Goal: Navigation & Orientation: Find specific page/section

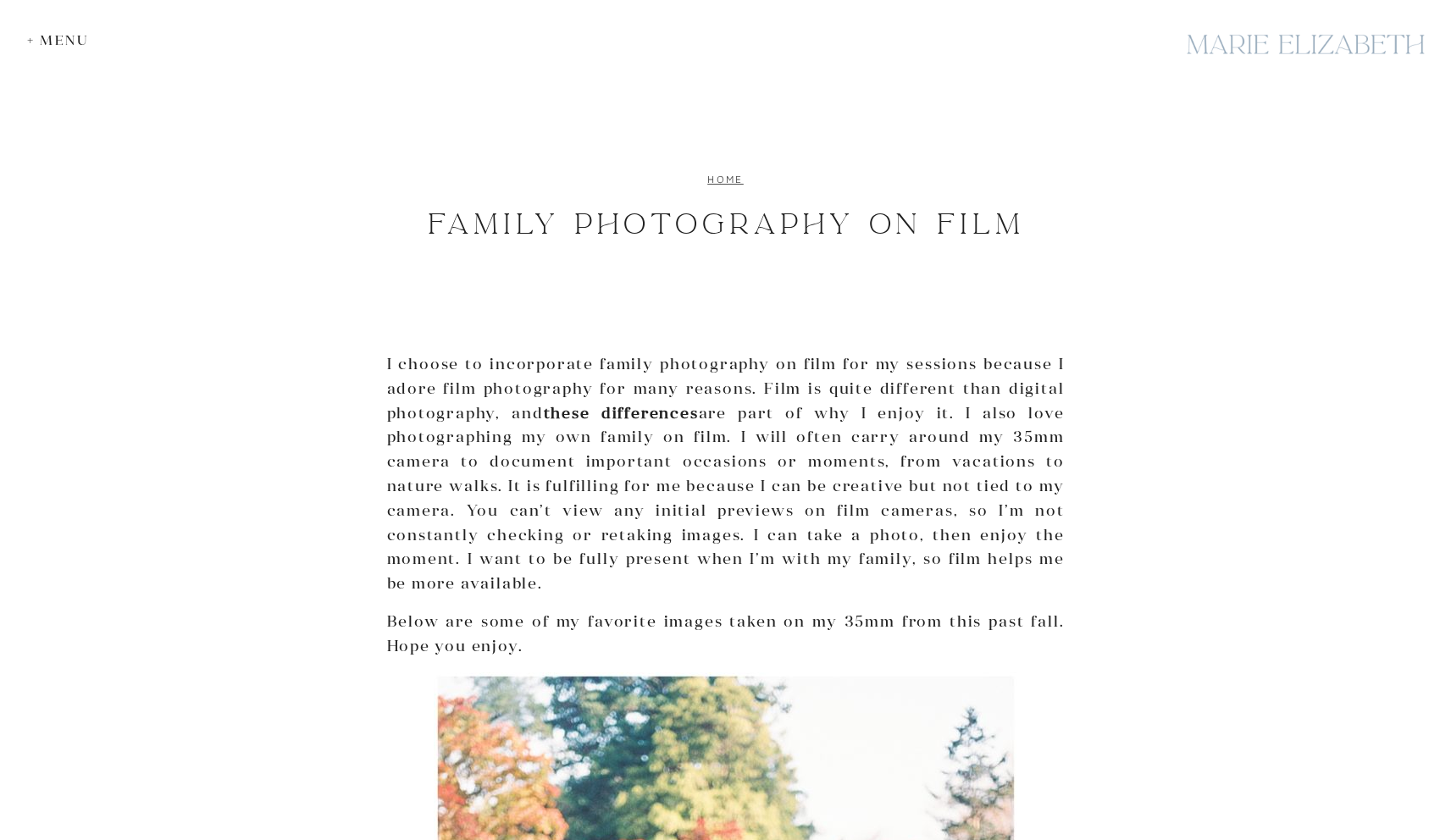
click at [724, 177] on link "home" at bounding box center [726, 179] width 37 height 13
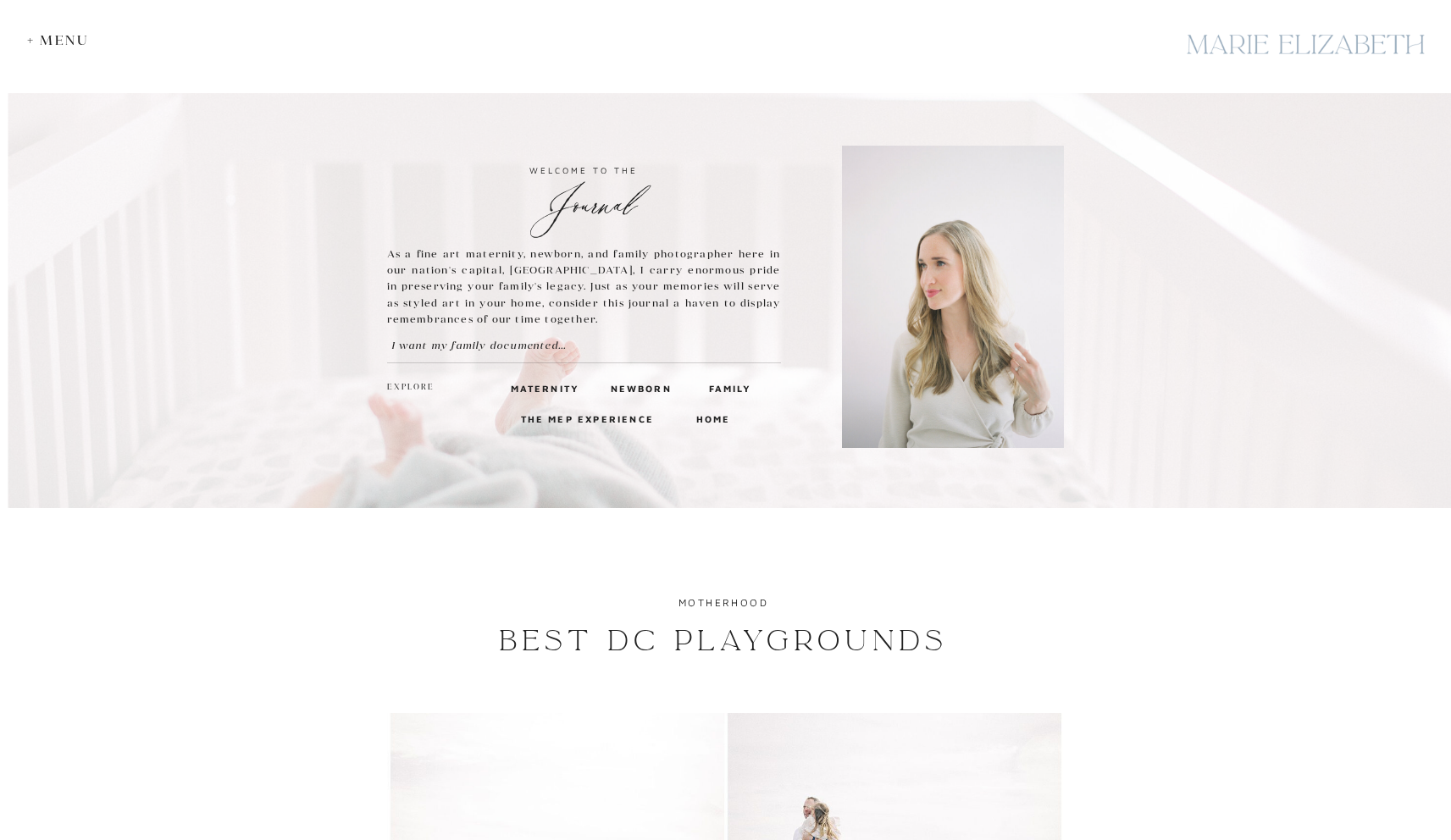
click at [1267, 55] on div at bounding box center [1305, 45] width 254 height 62
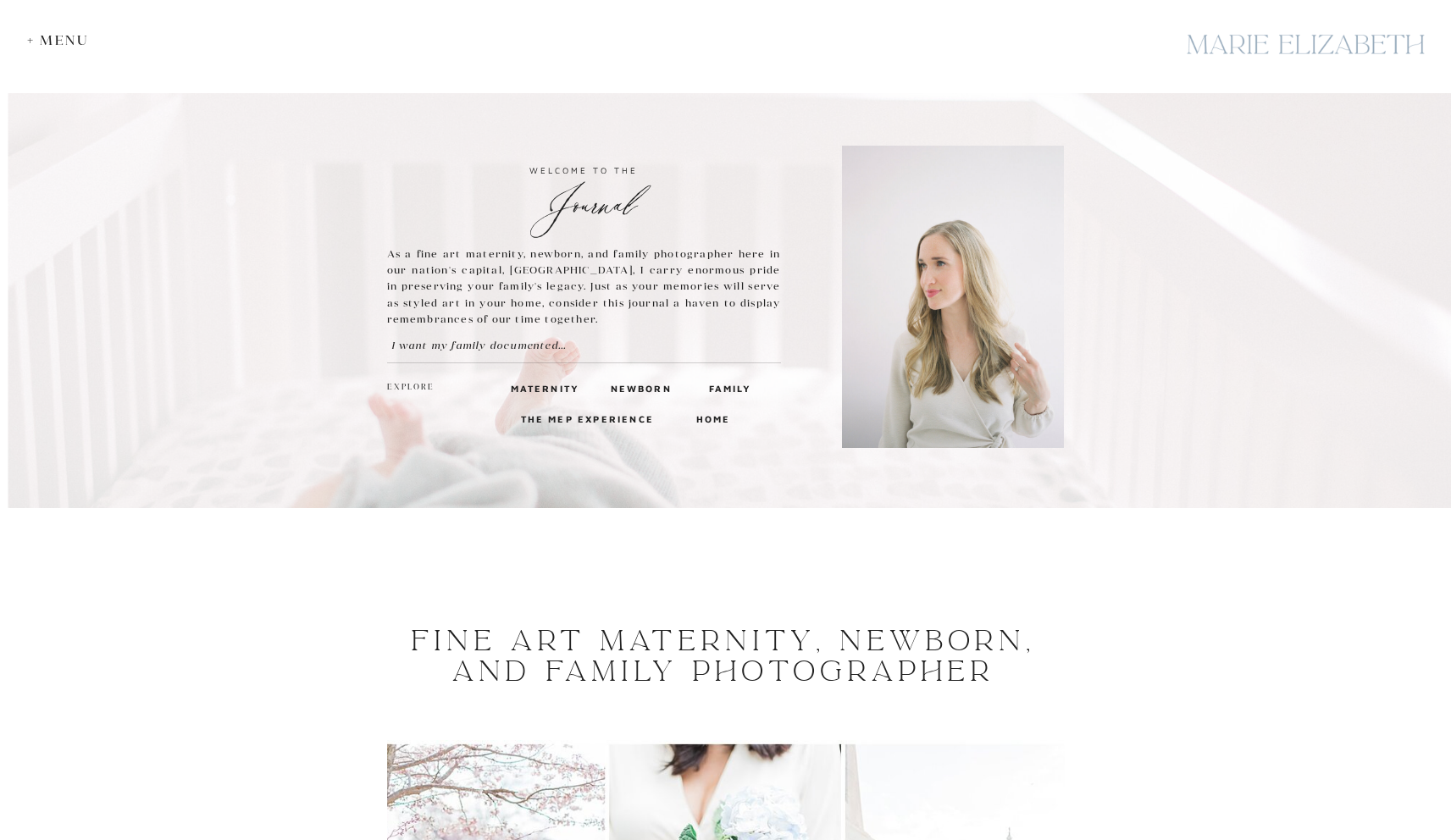
click at [71, 41] on div "+ Menu" at bounding box center [62, 40] width 70 height 16
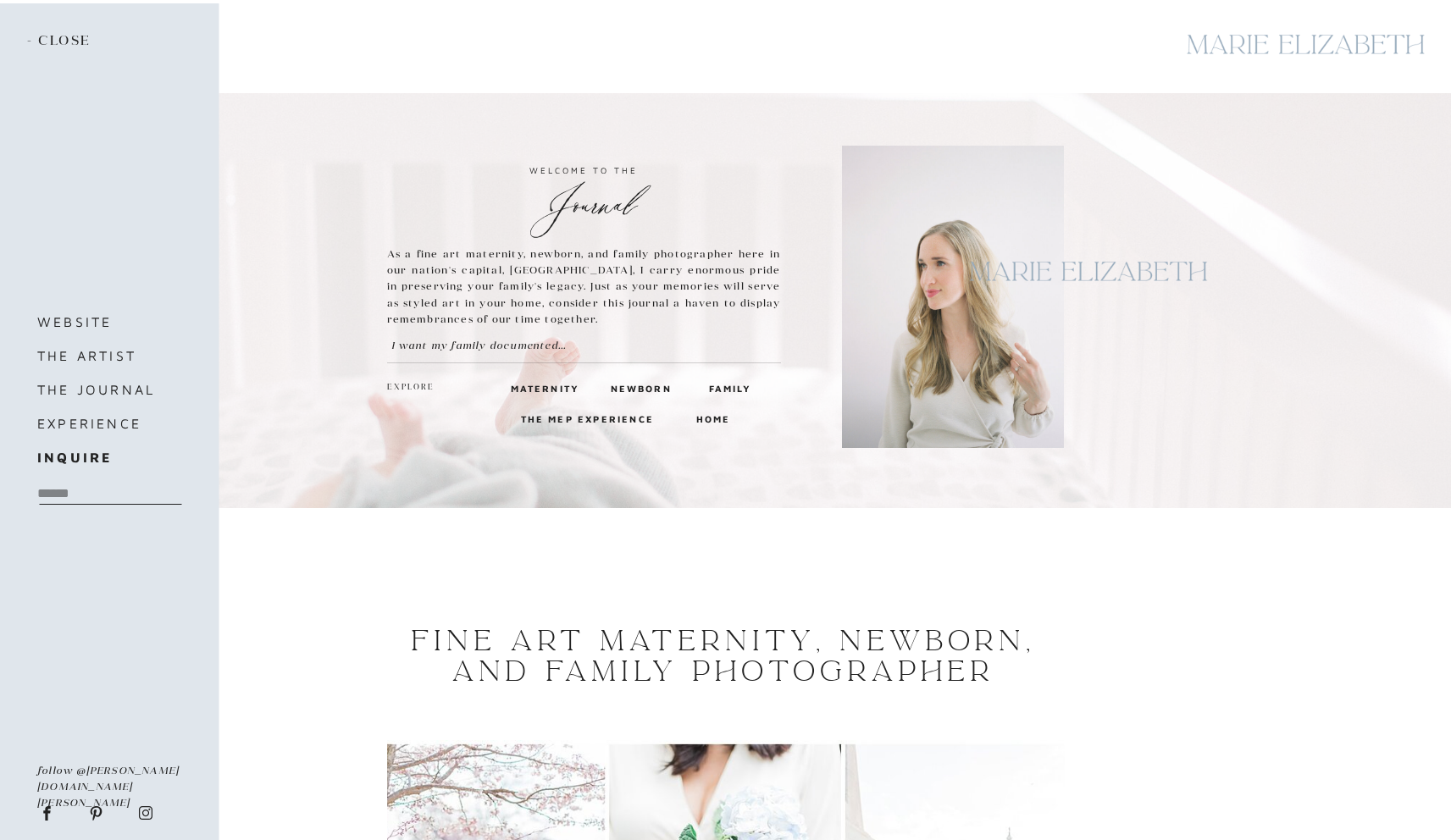
click at [71, 41] on h2 "- close" at bounding box center [62, 41] width 70 height 18
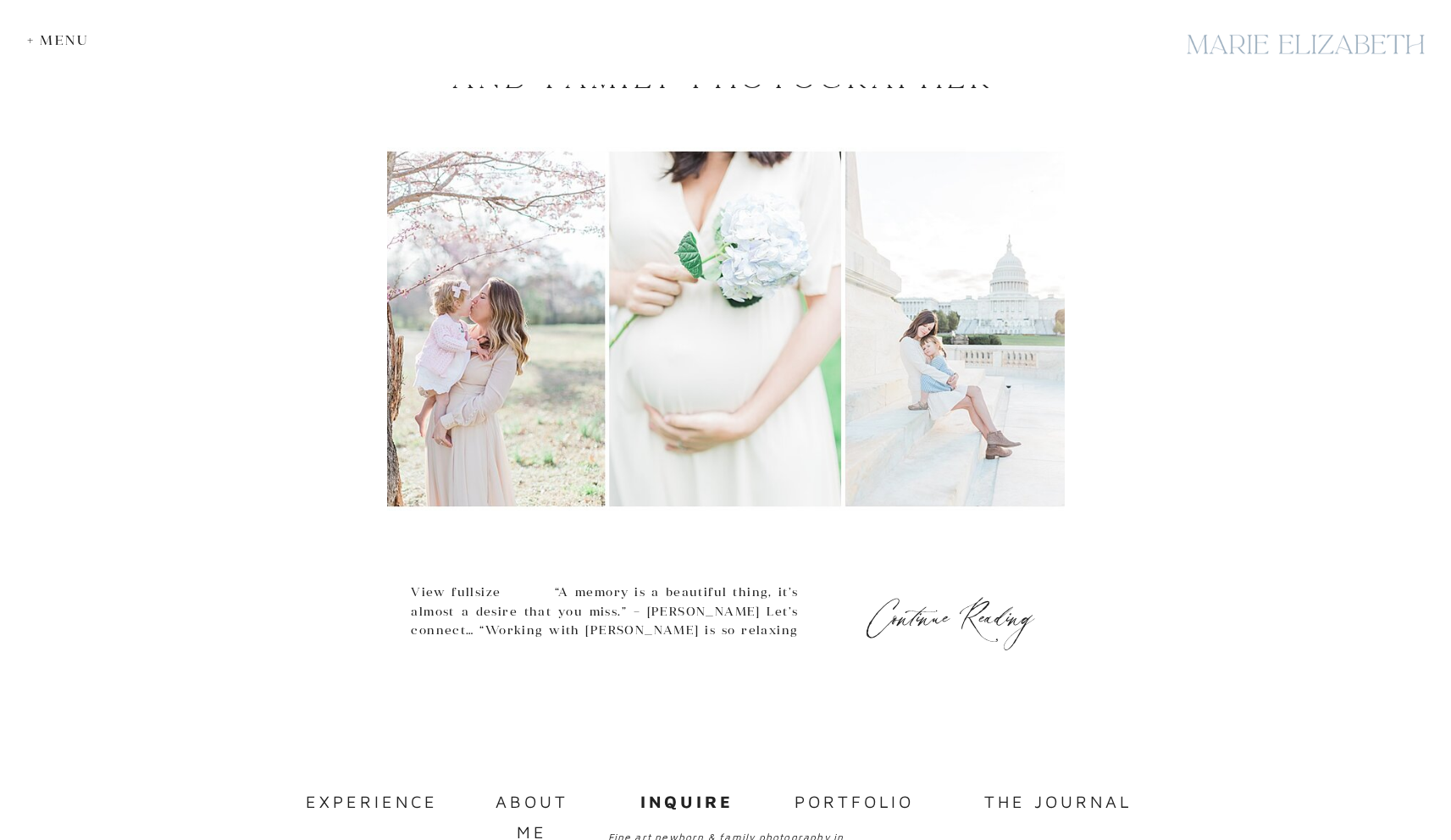
scroll to position [596, 0]
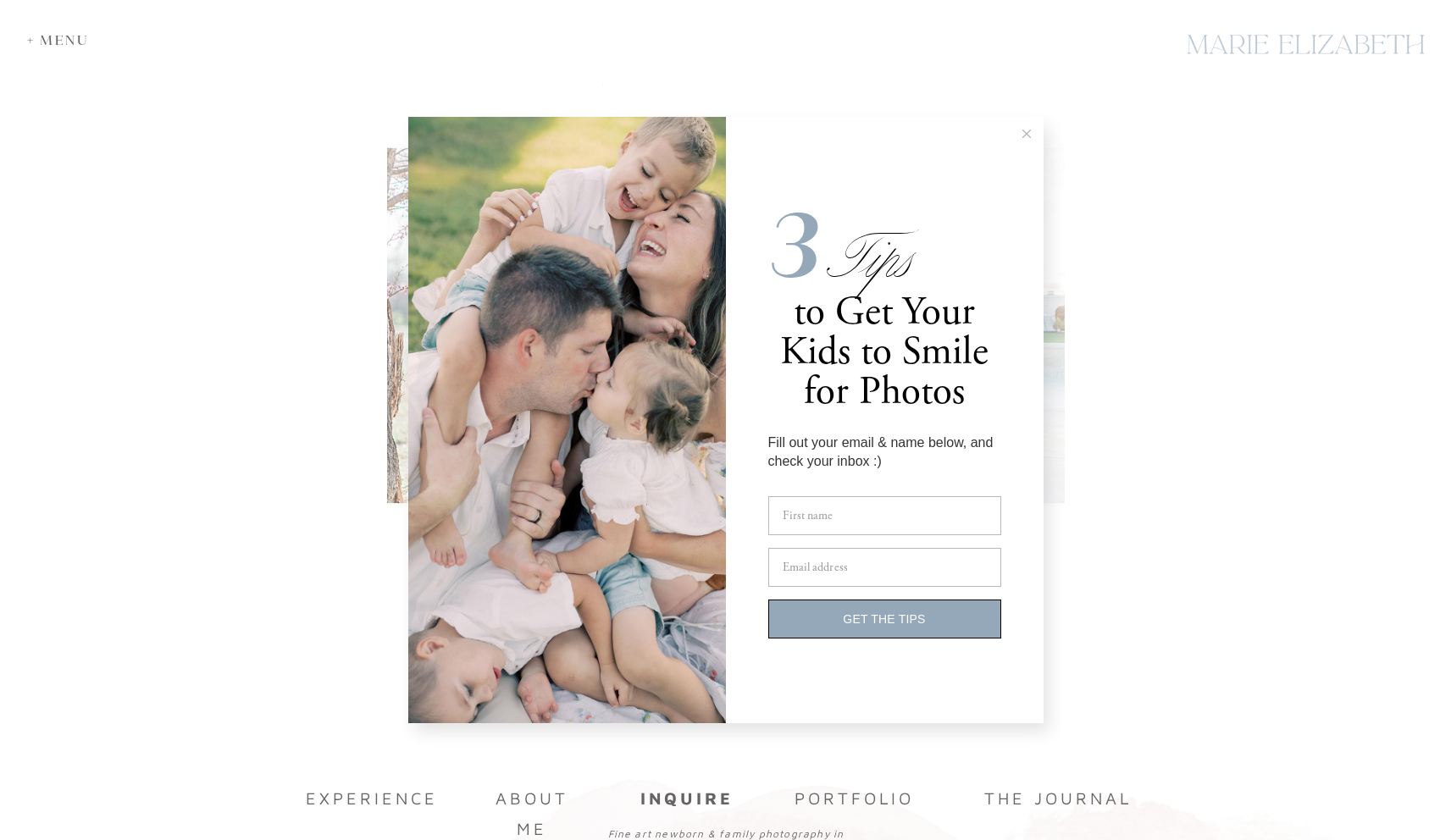
click at [1027, 128] on button at bounding box center [1026, 134] width 34 height 34
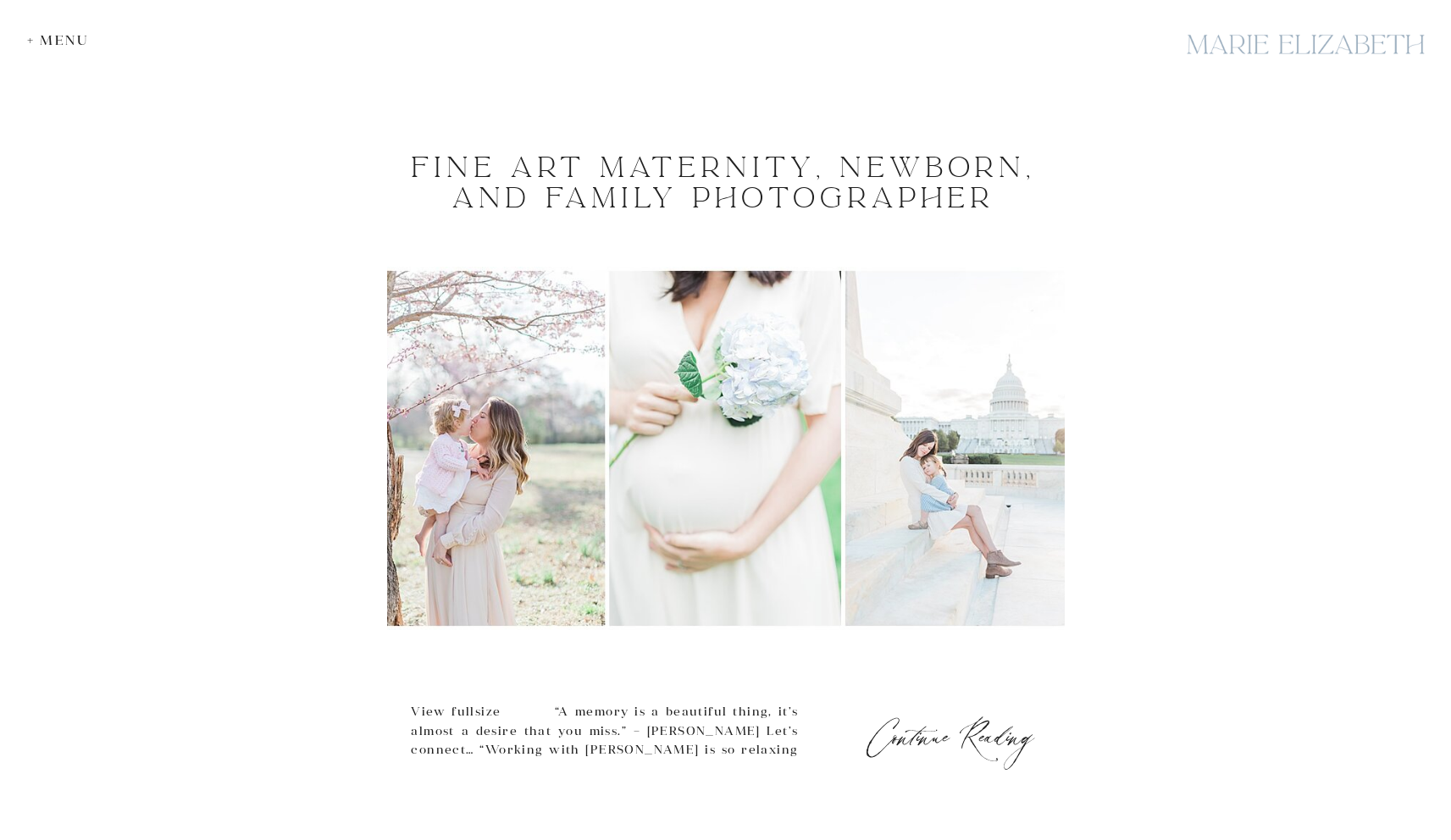
scroll to position [484, 0]
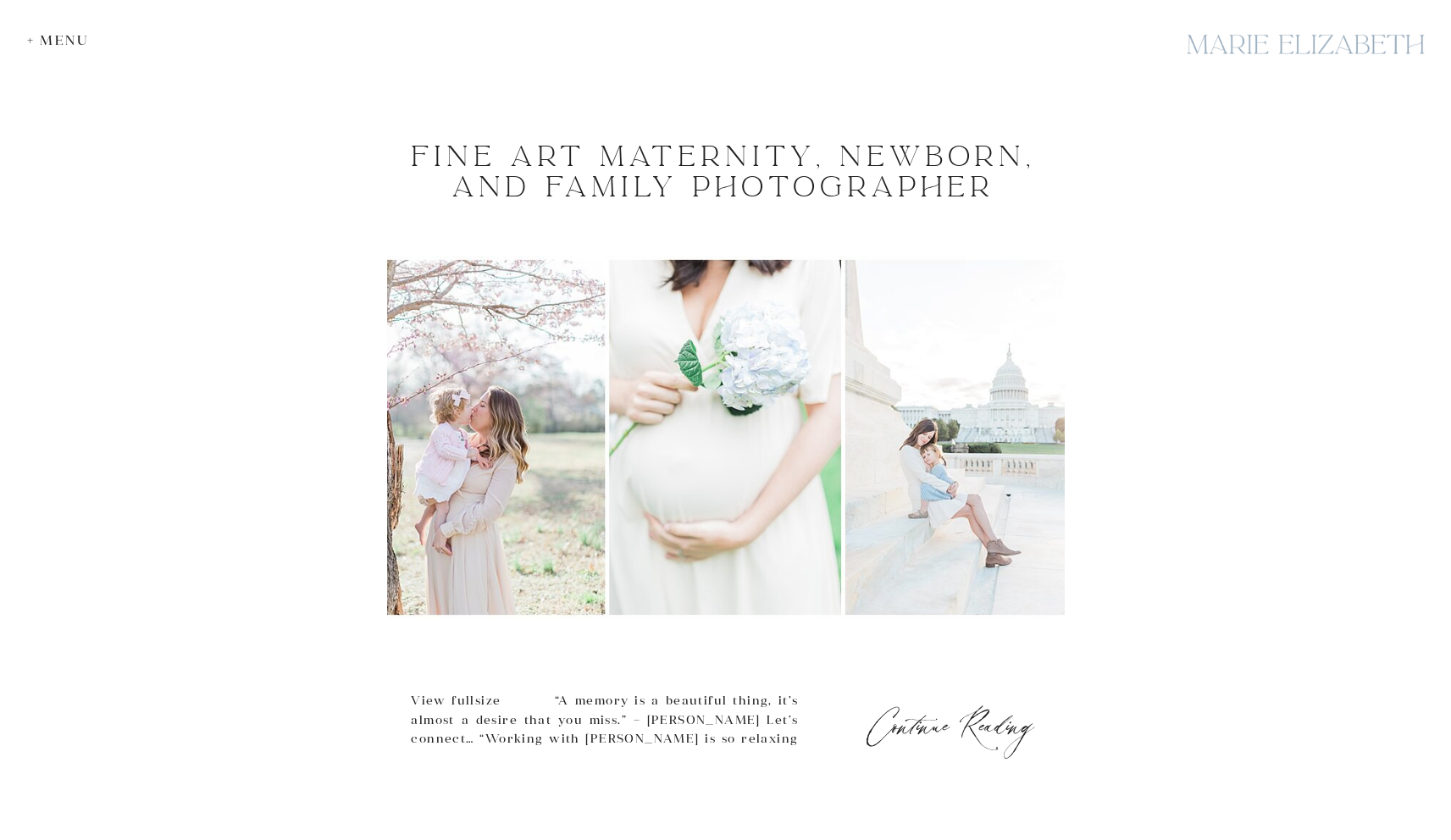
click at [1350, 170] on div "Fine Art Maternity, Newborn, and Family Photographer Continue Reading View full…" at bounding box center [726, 470] width 1451 height 724
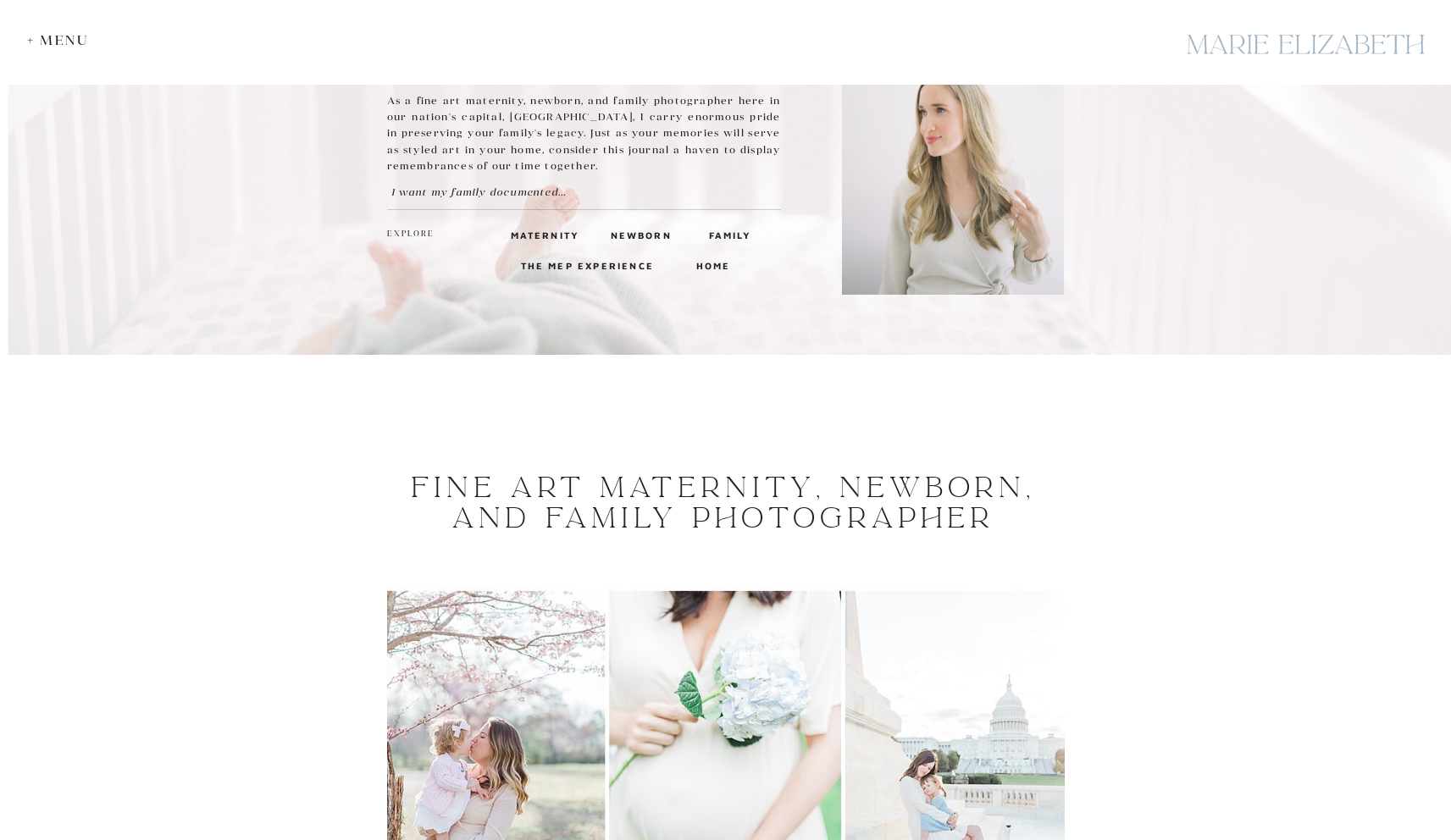
scroll to position [0, 0]
